Goal: Navigation & Orientation: Find specific page/section

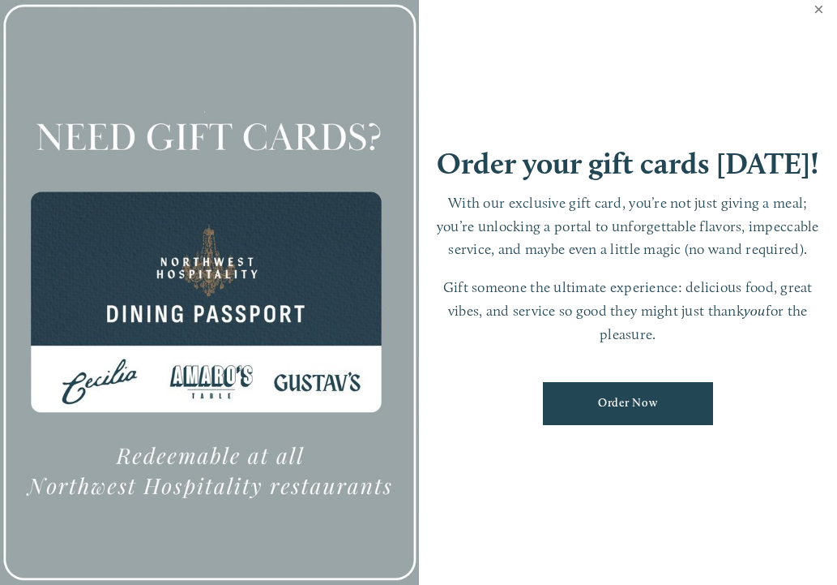
click at [818, 8] on link "Close" at bounding box center [819, 11] width 32 height 45
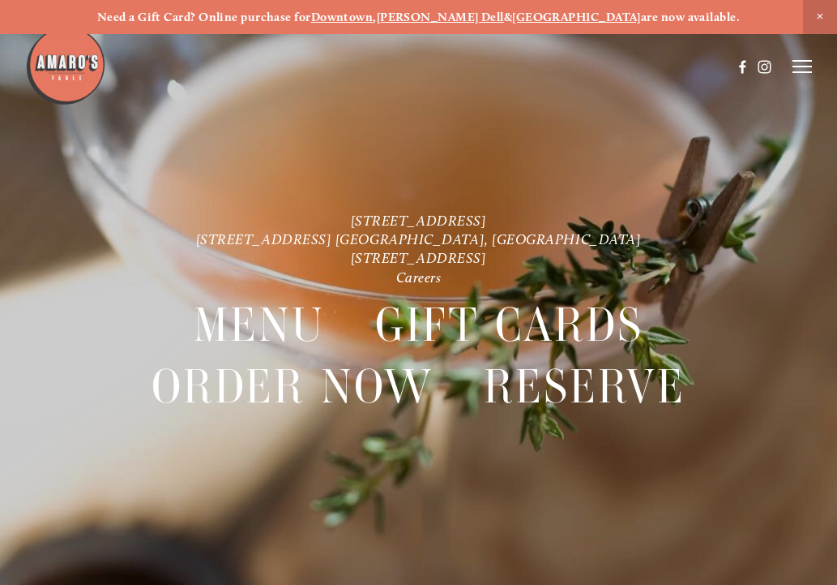
click at [374, 17] on strong "Downtown" at bounding box center [342, 17] width 62 height 15
click at [797, 70] on icon at bounding box center [802, 66] width 19 height 15
click at [624, 62] on span "Visit" at bounding box center [632, 66] width 24 height 14
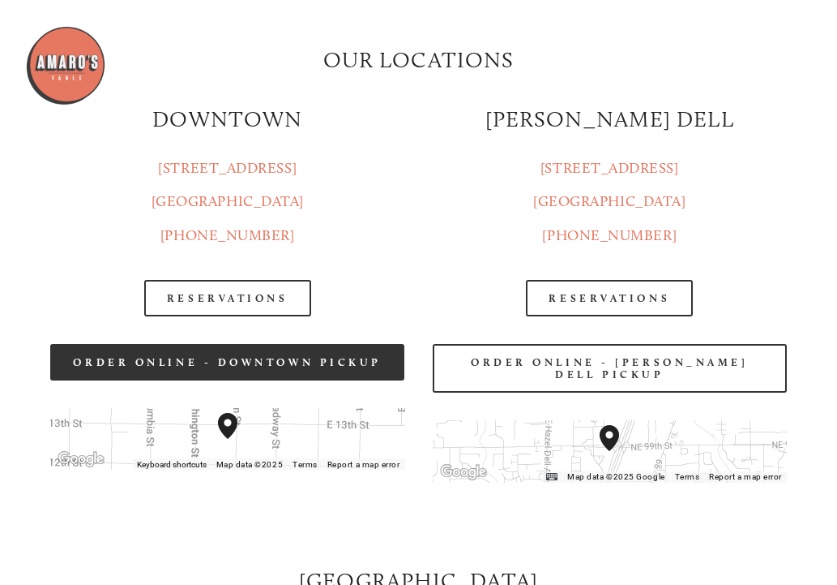
scroll to position [1621, 0]
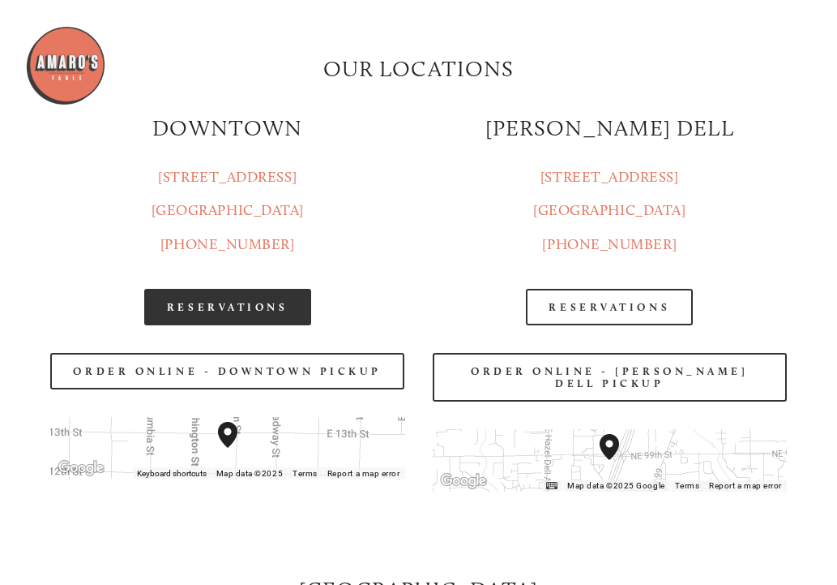
click at [211, 302] on link "Reservations" at bounding box center [227, 307] width 167 height 36
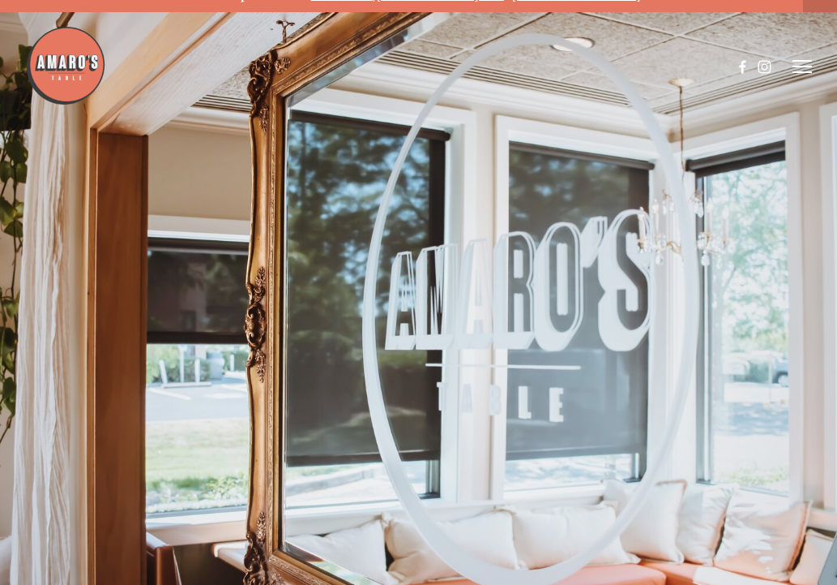
scroll to position [0, 0]
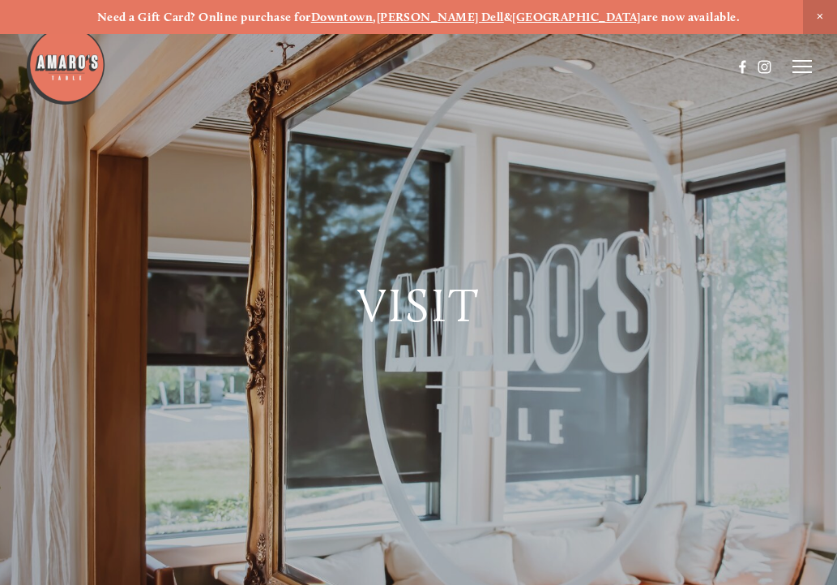
click at [798, 59] on icon at bounding box center [802, 66] width 19 height 15
click at [521, 65] on span "Menu" at bounding box center [535, 66] width 30 height 14
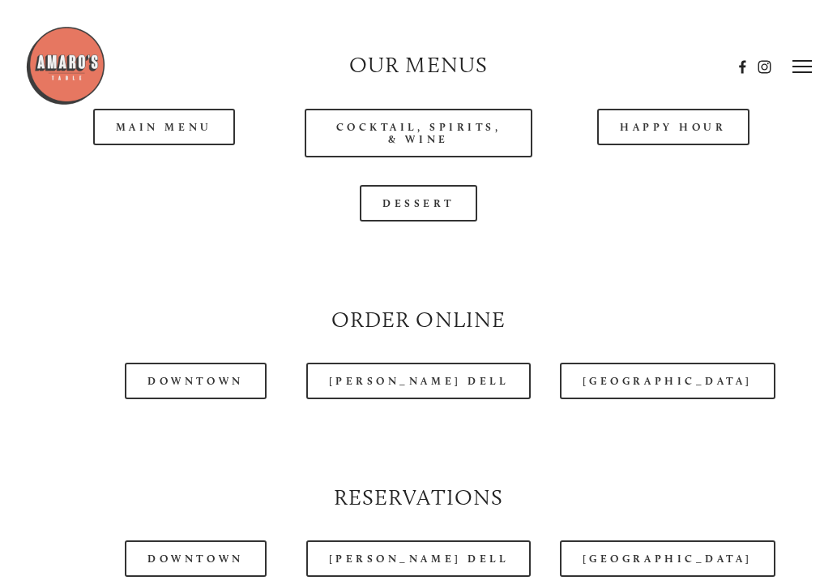
scroll to position [1378, 0]
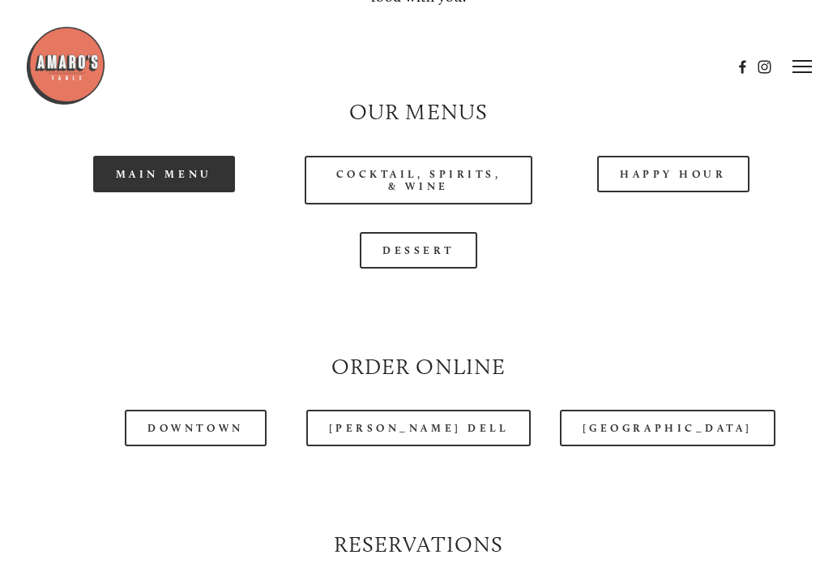
click at [145, 183] on link "Main Menu" at bounding box center [164, 174] width 142 height 36
